Goal: Book appointment/travel/reservation

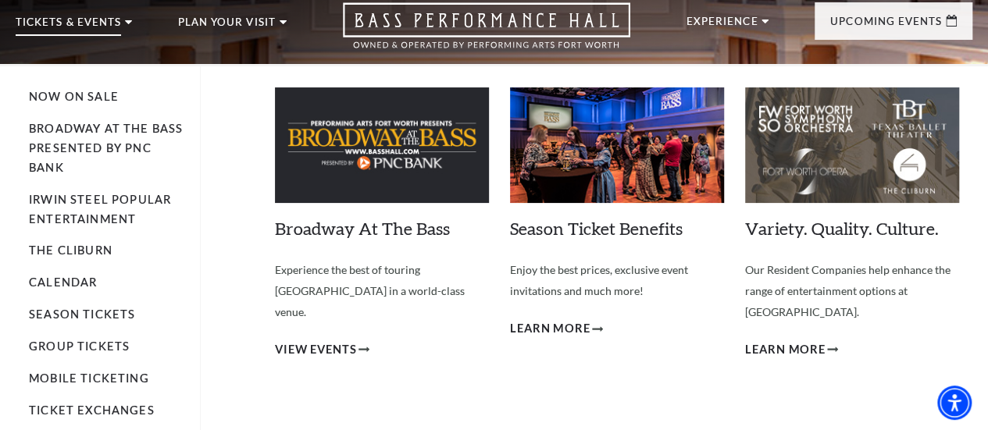
scroll to position [78, 0]
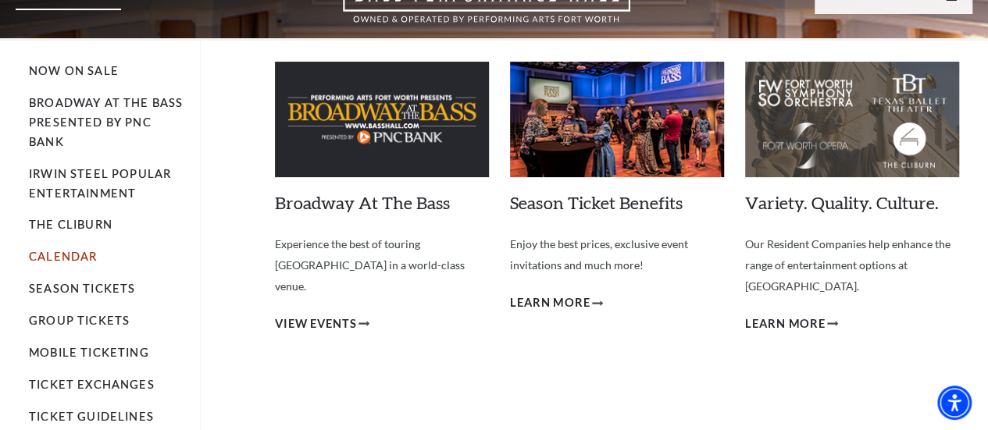
click at [88, 263] on link "Calendar" at bounding box center [63, 256] width 68 height 13
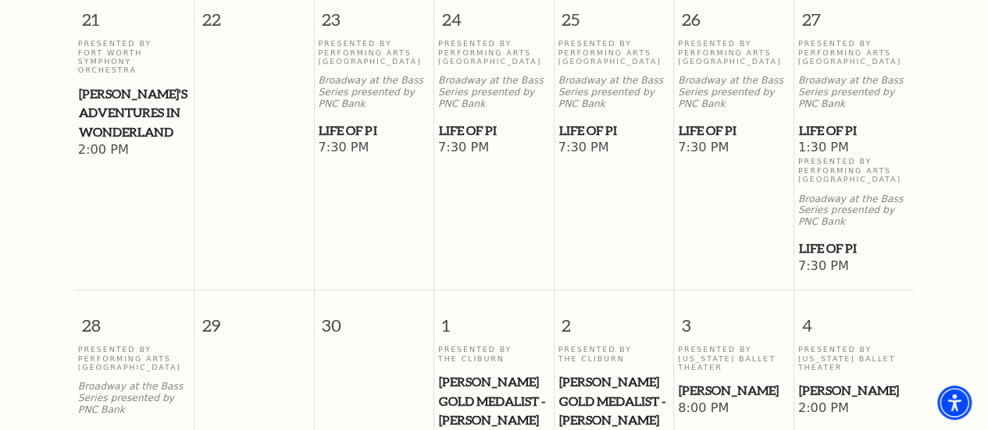
scroll to position [1309, 0]
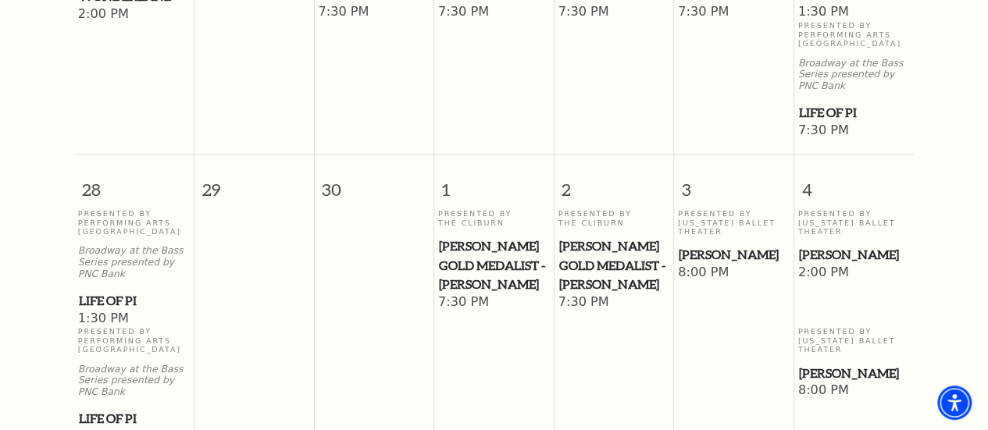
drag, startPoint x: 842, startPoint y: 198, endPoint x: 906, endPoint y: 227, distance: 70.3
click at [906, 227] on td "Presented By [US_STATE] Ballet Theater [PERSON_NAME] Pan 2:00 PM" at bounding box center [854, 268] width 120 height 118
click at [845, 245] on span "[PERSON_NAME]" at bounding box center [854, 255] width 111 height 20
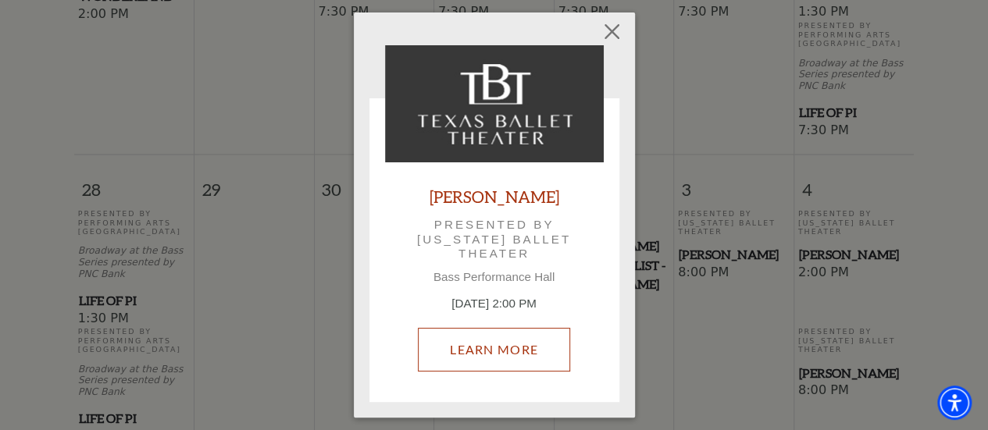
click at [500, 354] on link "Learn More" at bounding box center [494, 350] width 152 height 44
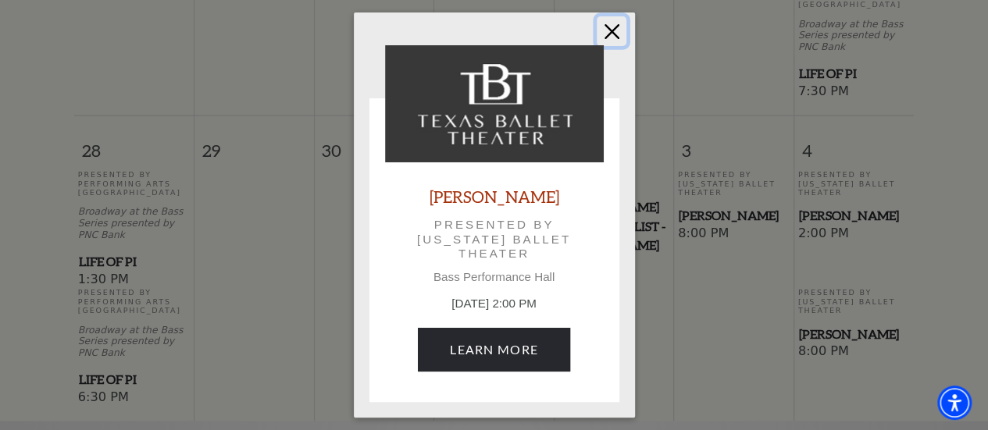
click at [606, 30] on button "Close" at bounding box center [612, 31] width 30 height 30
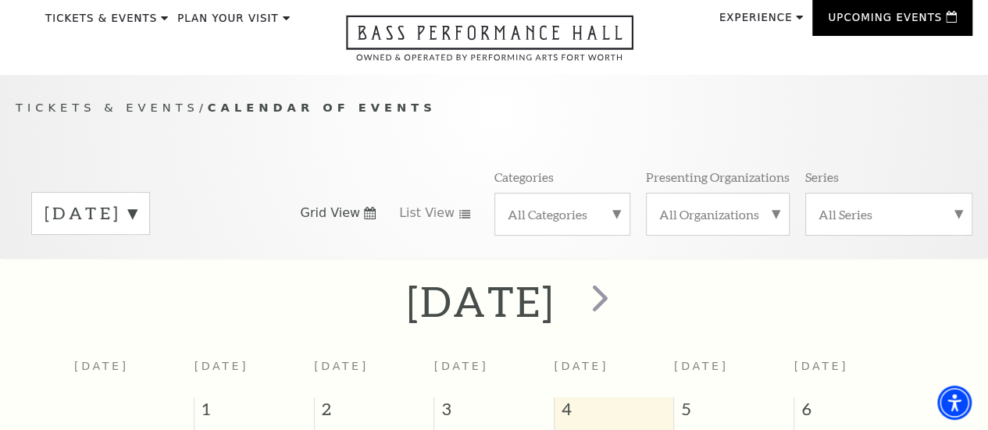
scroll to position [78, 0]
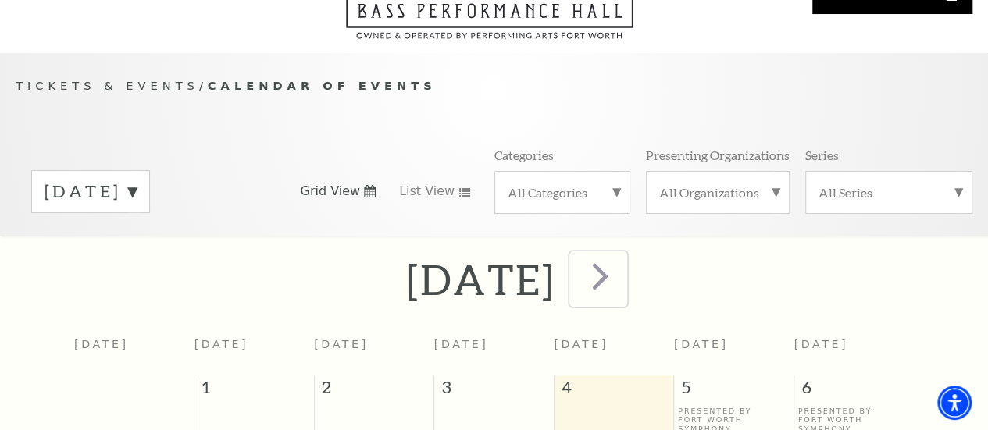
drag, startPoint x: 691, startPoint y: 283, endPoint x: 741, endPoint y: 284, distance: 50.0
click at [623, 283] on span "next" at bounding box center [600, 276] width 45 height 45
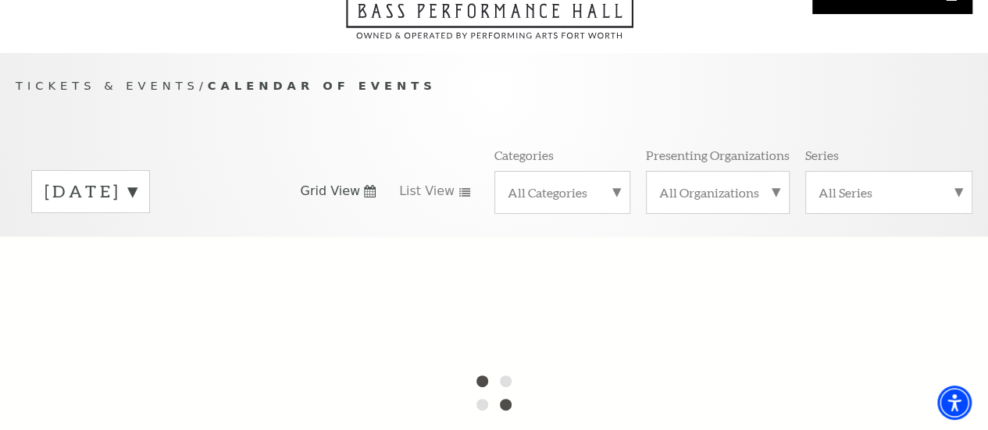
click at [137, 199] on label "[DATE]" at bounding box center [91, 192] width 92 height 24
click at [137, 235] on label "[DATE]" at bounding box center [91, 225] width 92 height 34
click at [91, 204] on label "[DATE]" at bounding box center [91, 192] width 92 height 24
click at [105, 237] on label "[DATE]" at bounding box center [91, 225] width 92 height 34
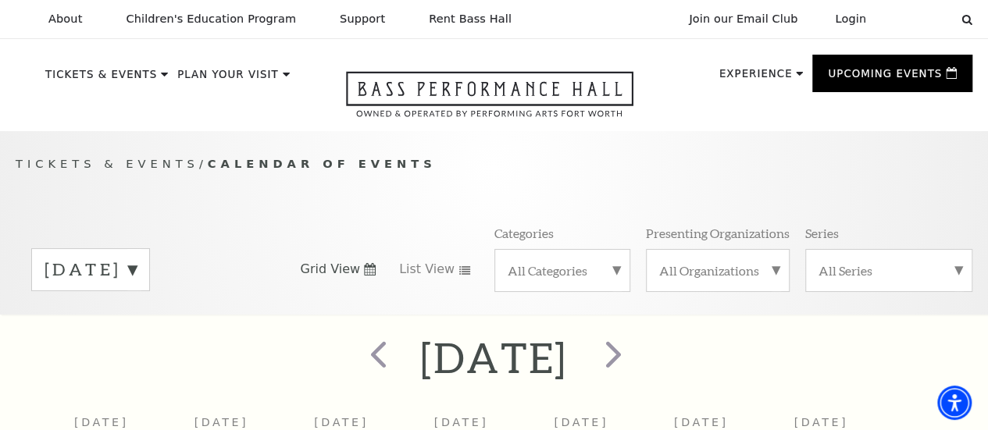
scroll to position [0, 0]
click at [137, 276] on label "[DATE]" at bounding box center [91, 270] width 92 height 24
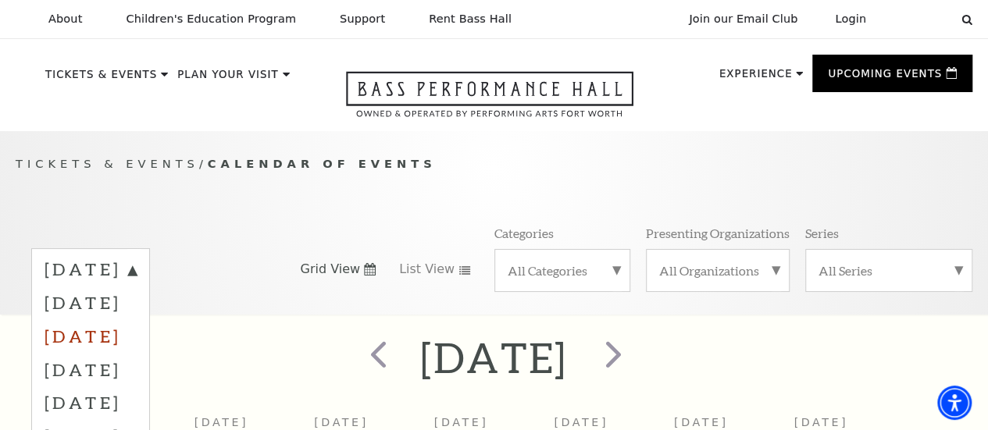
click at [137, 348] on label "[DATE]" at bounding box center [91, 336] width 92 height 34
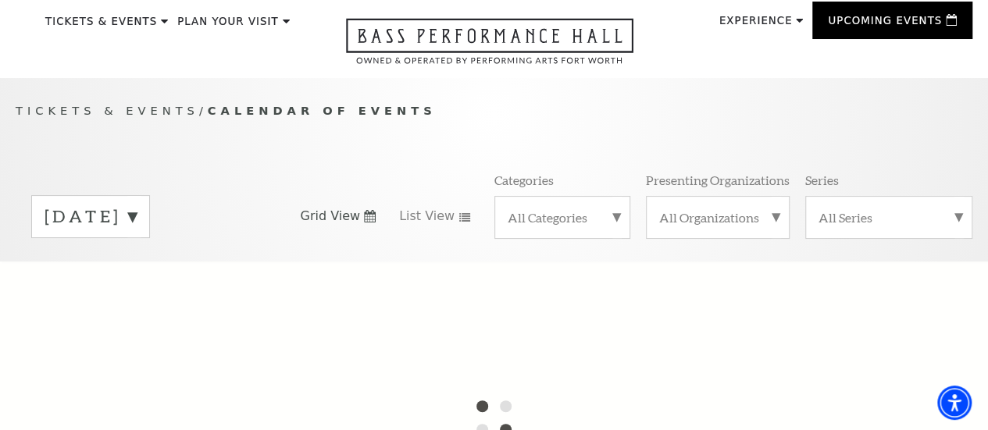
scroll to position [78, 0]
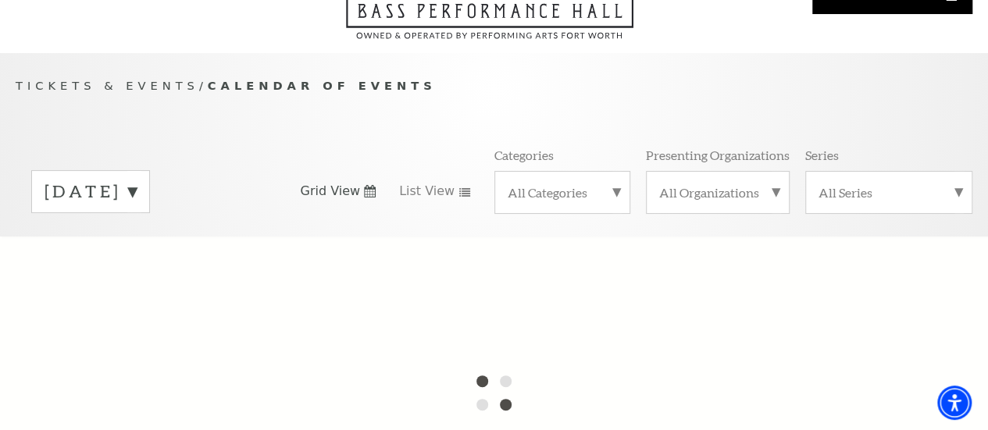
click at [137, 201] on label "[DATE]" at bounding box center [91, 192] width 92 height 24
click at [131, 266] on div at bounding box center [494, 393] width 988 height 312
click at [216, 158] on div "[DATE] [DATE] [DATE] [DATE] [DATE] [DATE] [DATE] [DATE] [DATE] [DATE] [DATE] [D…" at bounding box center [494, 191] width 957 height 89
click at [291, 151] on div "Tickets & Events / Calendar of Events [DATE] [DATE] [DATE] [DATE] [DATE] [DATE]…" at bounding box center [494, 156] width 988 height 159
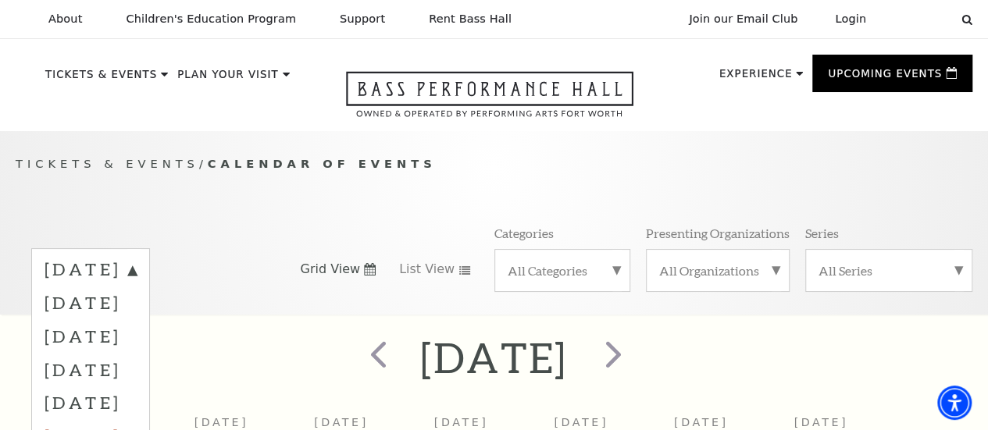
scroll to position [137, 0]
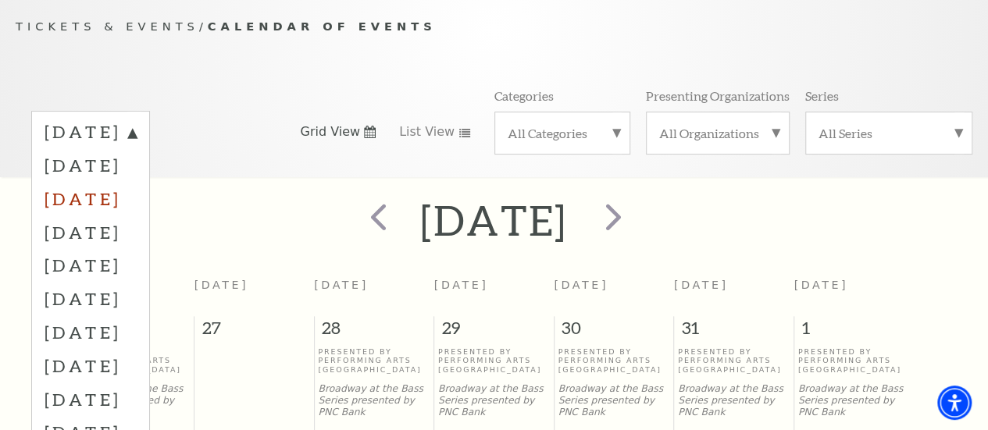
click at [137, 209] on label "[DATE]" at bounding box center [91, 199] width 92 height 34
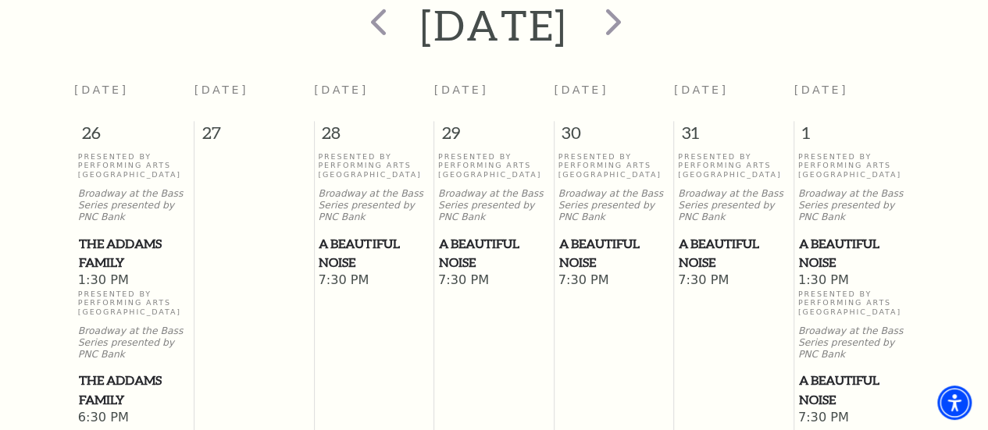
scroll to position [59, 0]
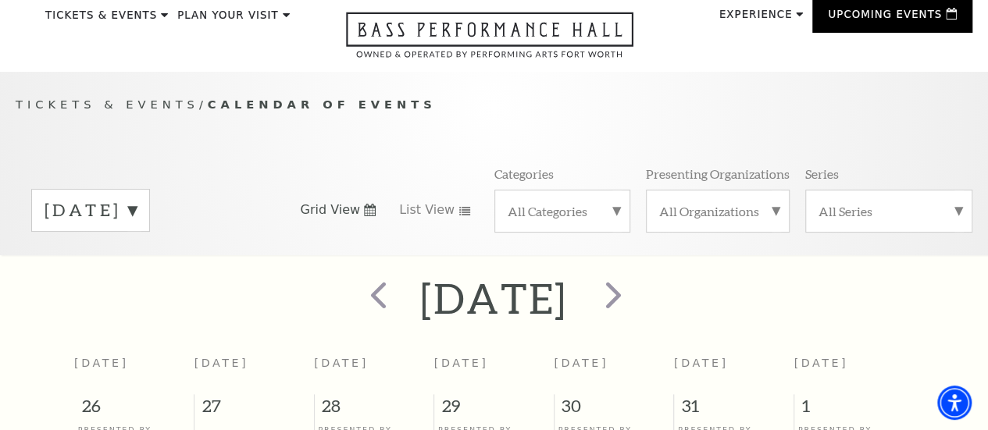
click at [137, 223] on label "[DATE]" at bounding box center [91, 210] width 92 height 24
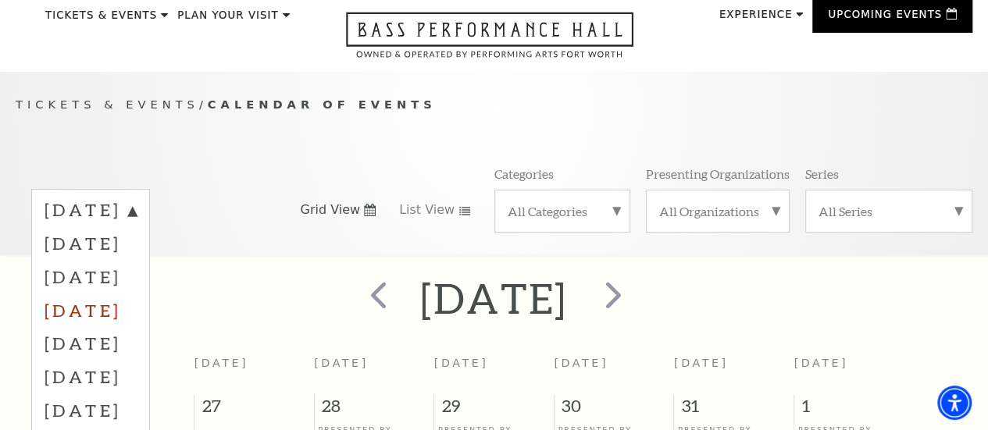
click at [137, 315] on label "[DATE]" at bounding box center [91, 311] width 92 height 34
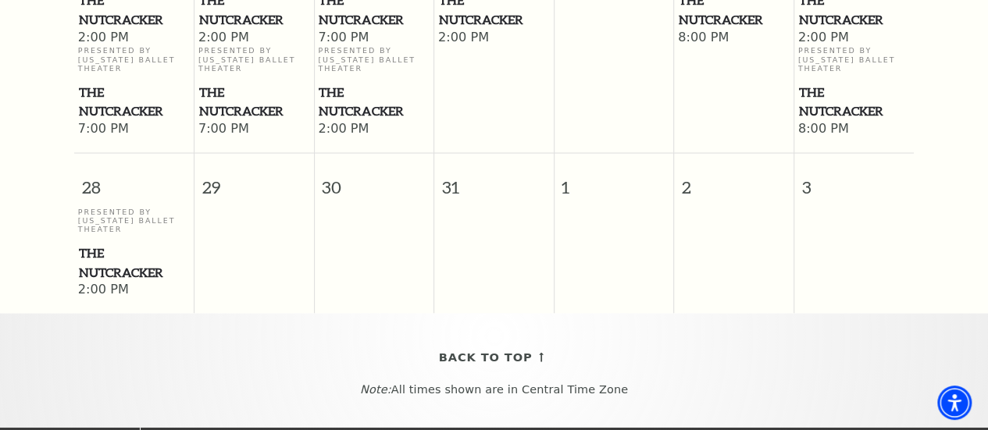
scroll to position [1544, 0]
